Goal: Information Seeking & Learning: Learn about a topic

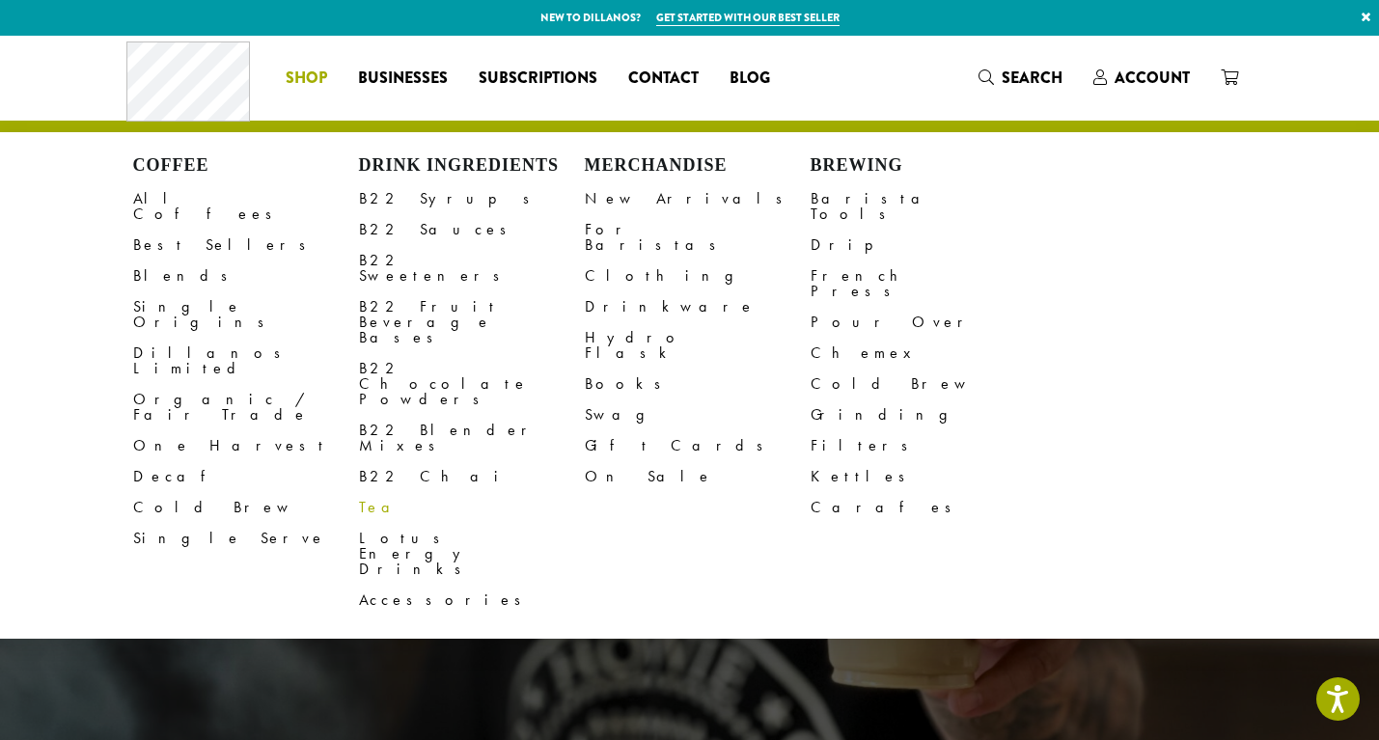
click at [367, 492] on link "Tea" at bounding box center [472, 507] width 226 height 31
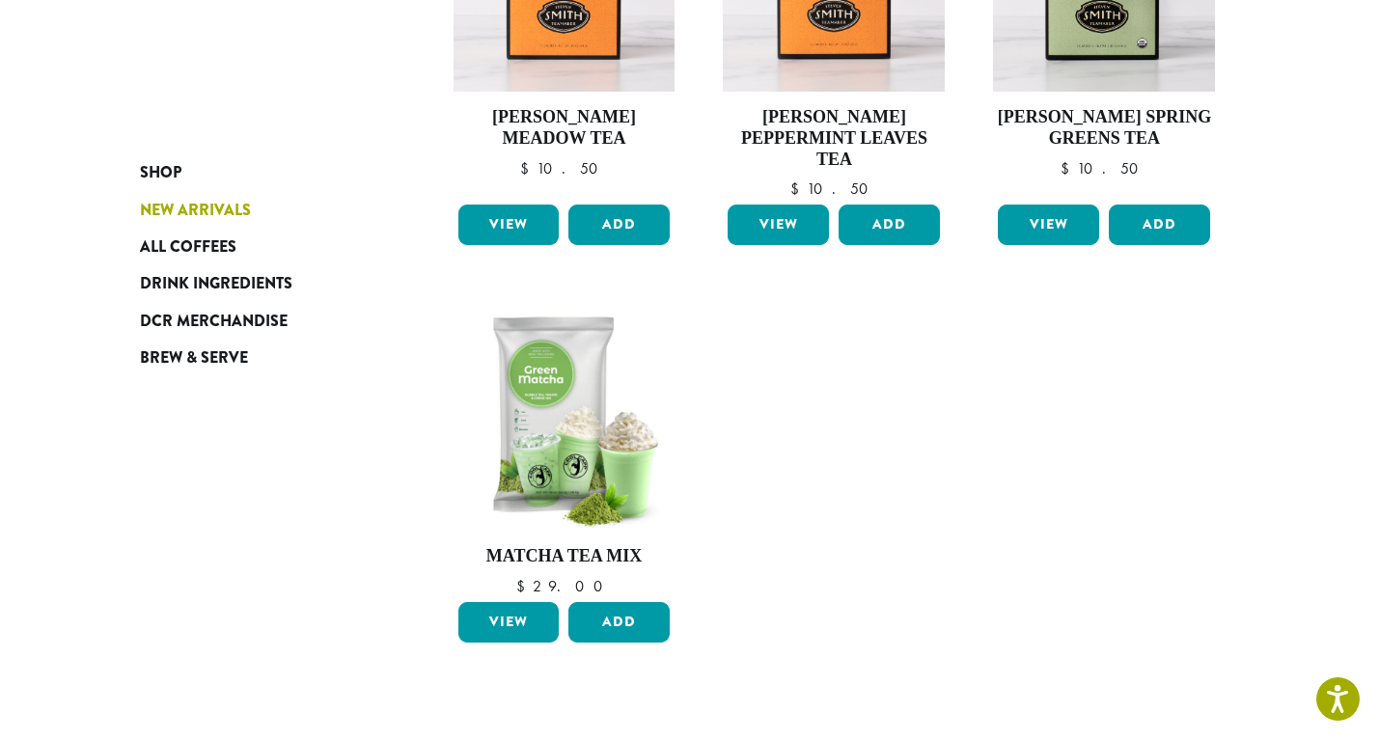
scroll to position [891, 0]
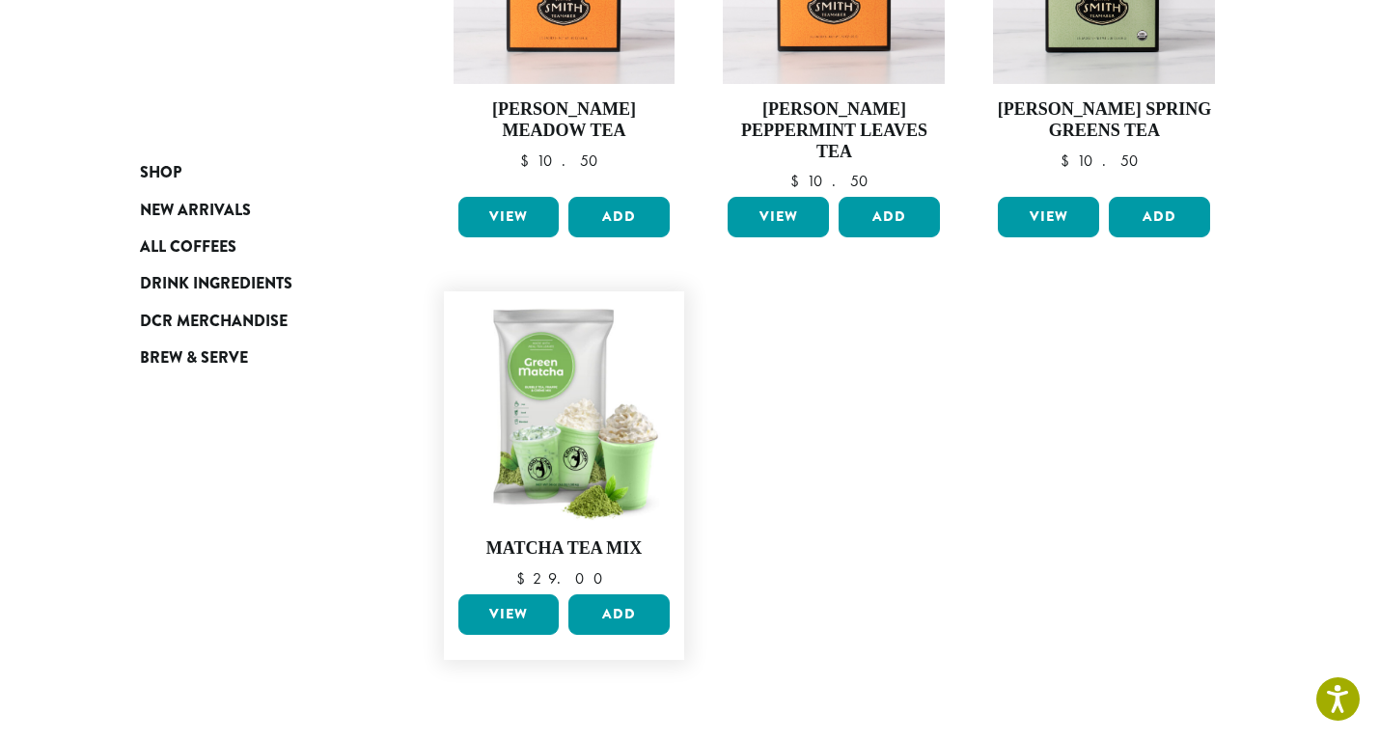
click at [510, 594] on link "View" at bounding box center [508, 614] width 101 height 41
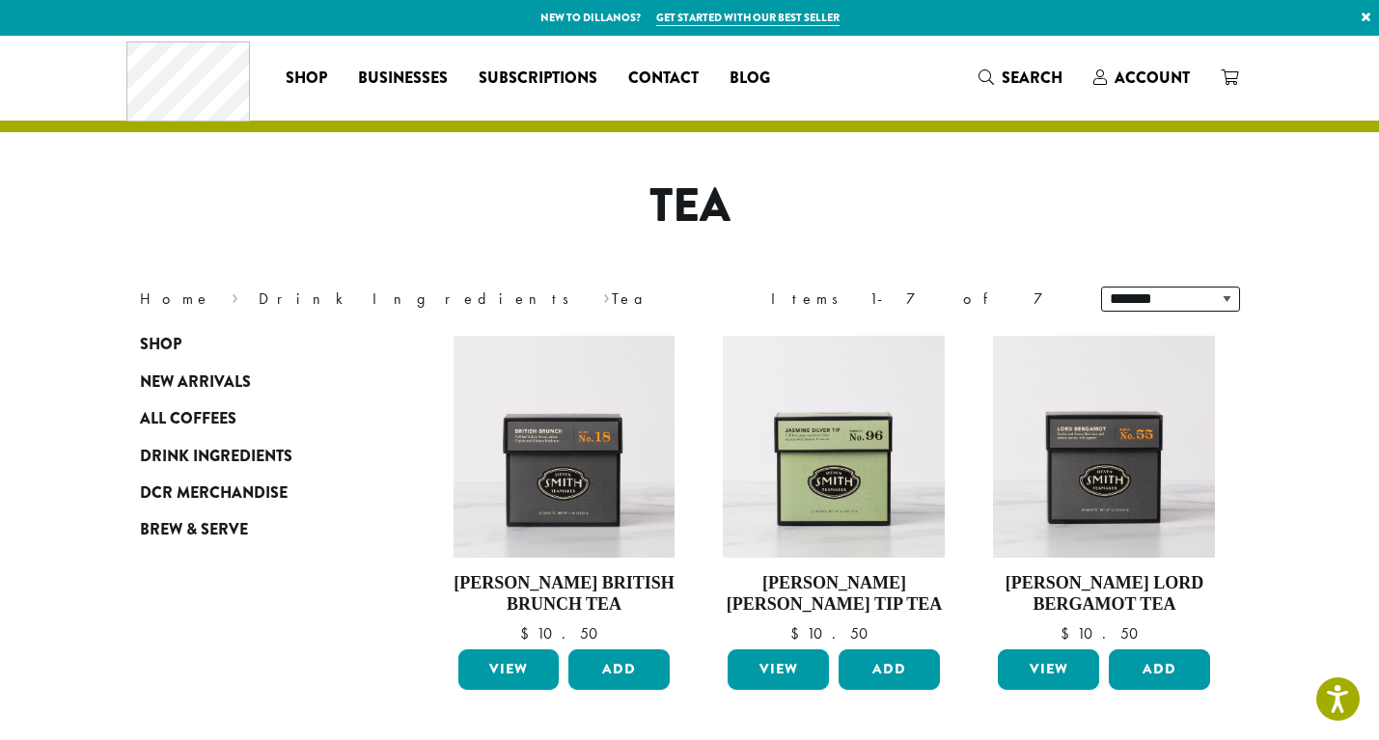
scroll to position [0, 0]
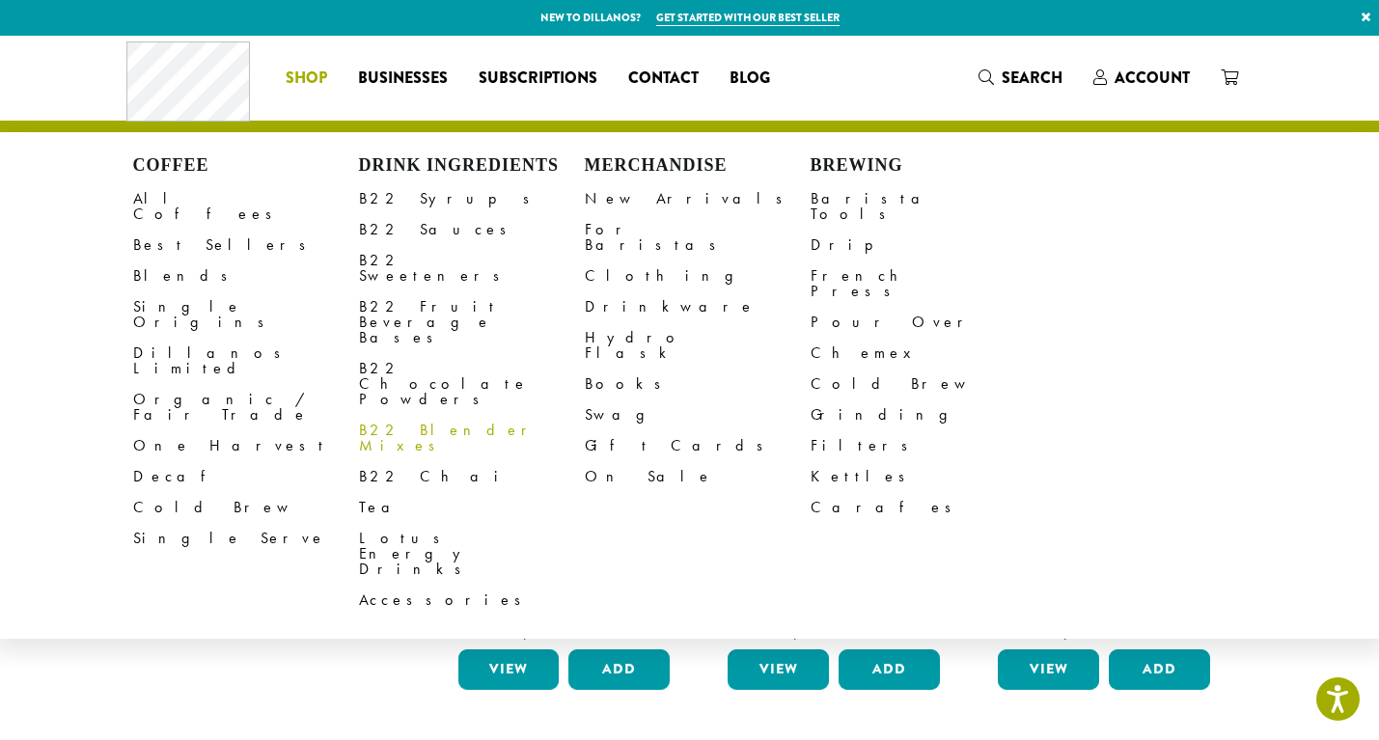
click at [441, 415] on link "B22 Blender Mixes" at bounding box center [472, 438] width 226 height 46
click at [421, 291] on link "B22 Fruit Beverage Bases" at bounding box center [472, 322] width 226 height 62
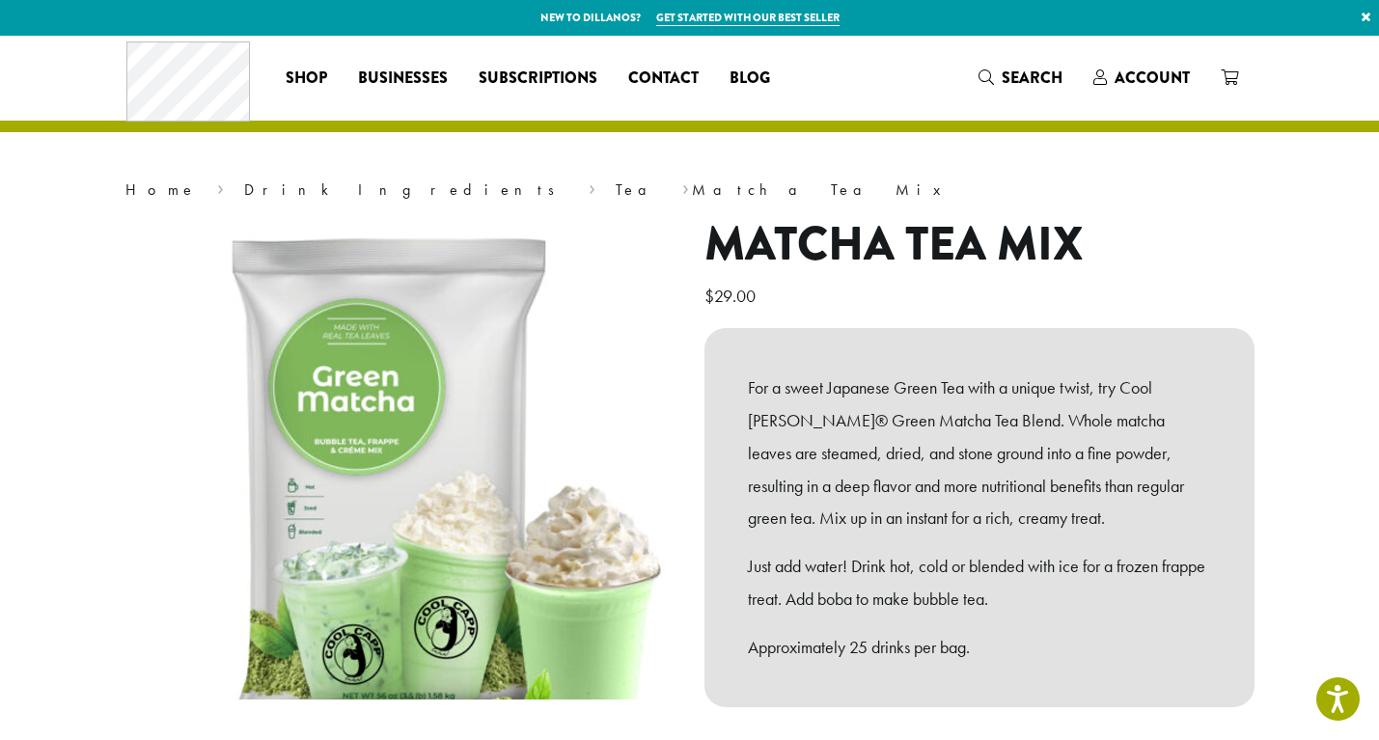
scroll to position [15, 0]
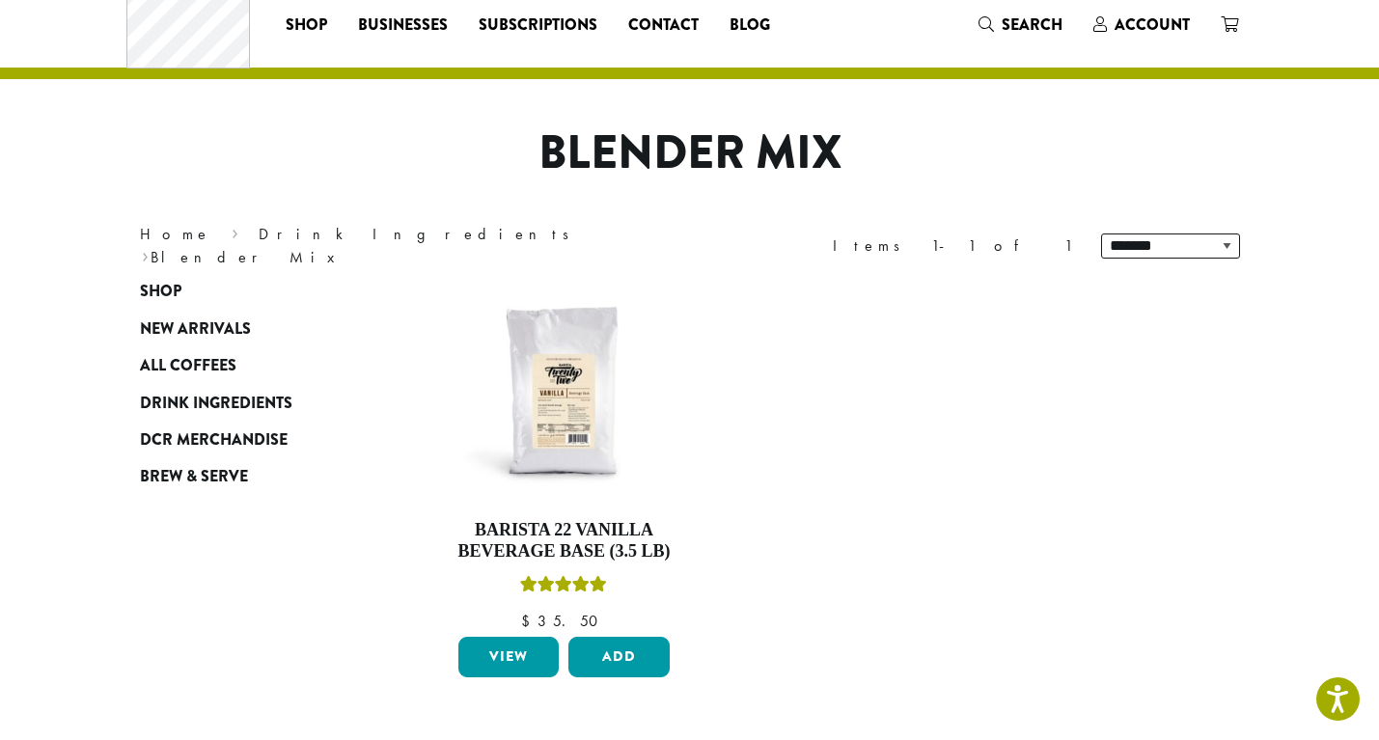
scroll to position [53, 0]
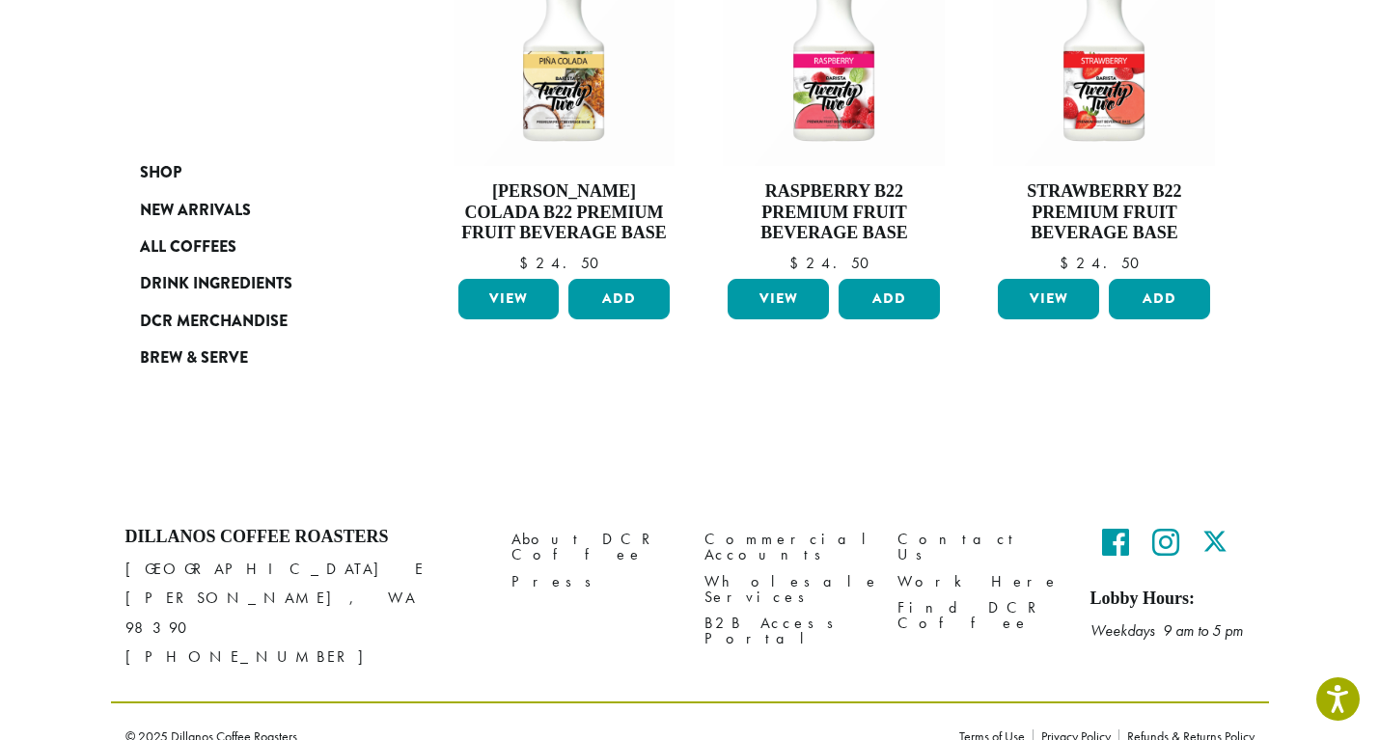
scroll to position [829, 0]
